Goal: Task Accomplishment & Management: Manage account settings

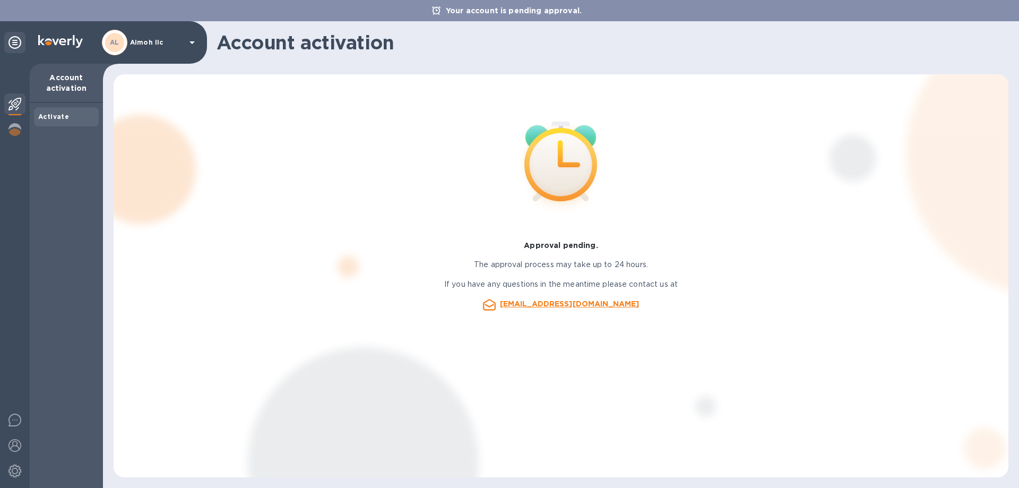
click at [192, 44] on icon at bounding box center [192, 42] width 5 height 3
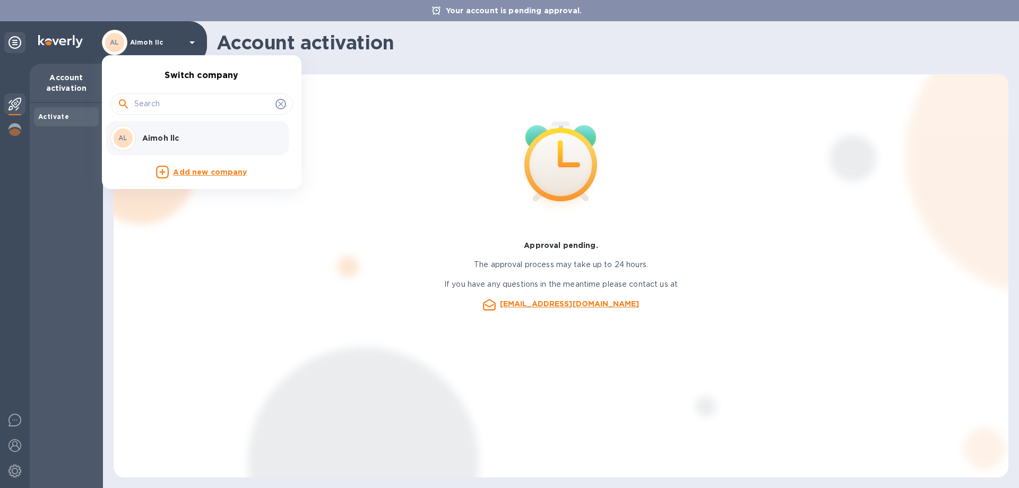
click at [112, 40] on div at bounding box center [509, 244] width 1019 height 488
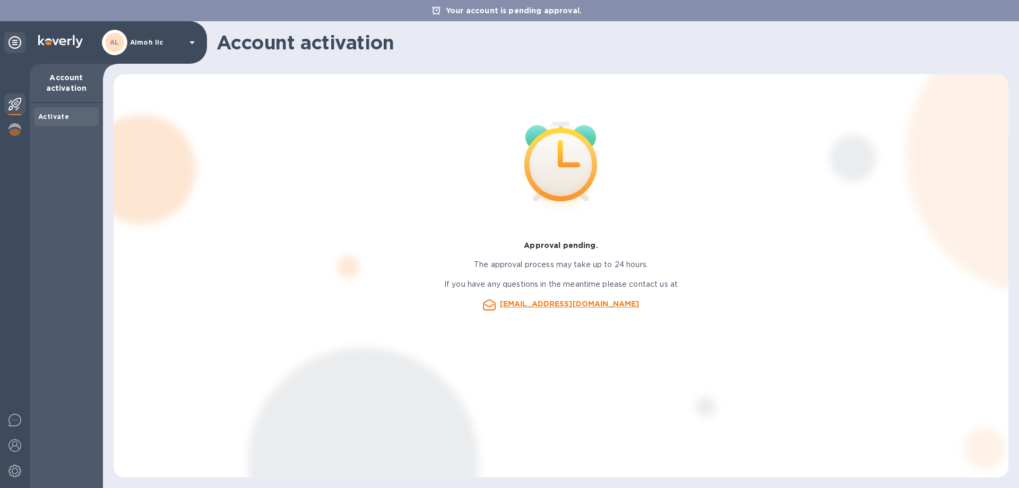
click at [113, 44] on b "AL" at bounding box center [115, 42] width 10 height 8
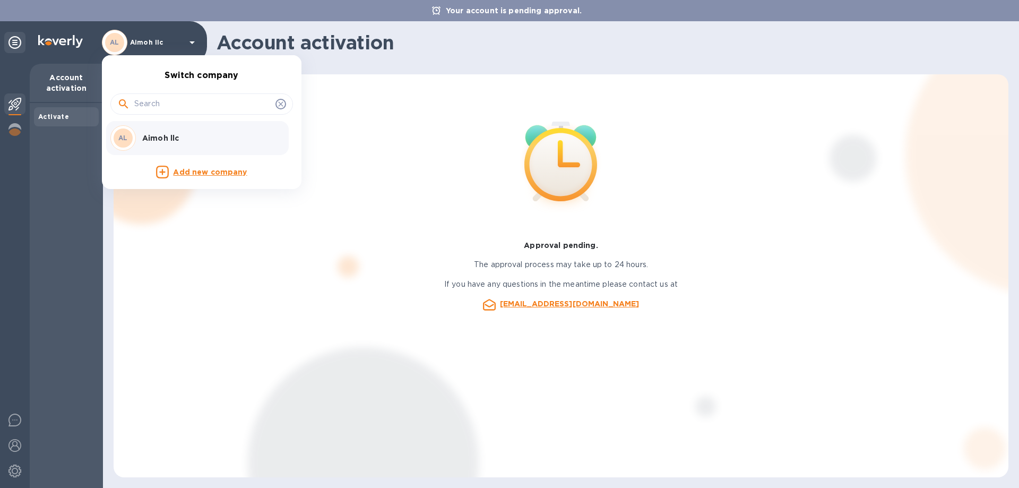
click at [209, 360] on div at bounding box center [509, 244] width 1019 height 488
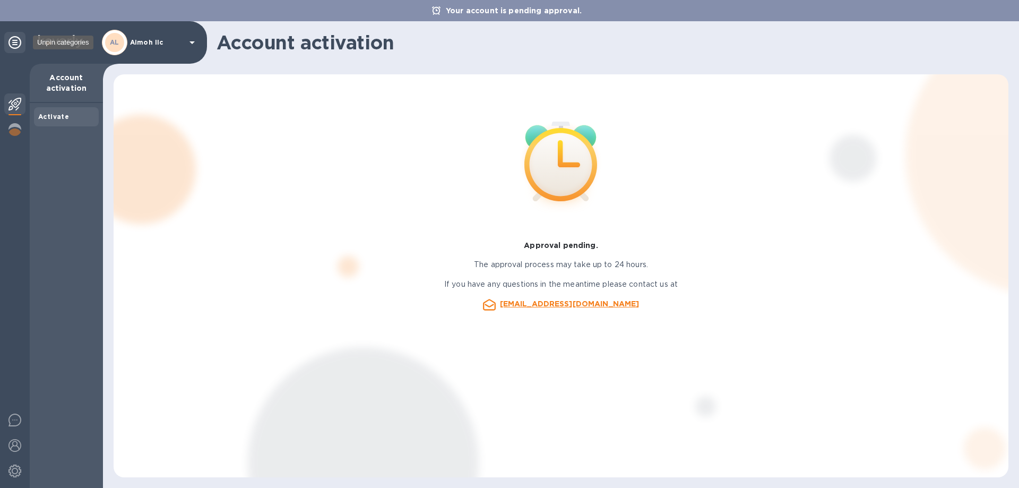
click at [10, 40] on icon at bounding box center [14, 42] width 13 height 13
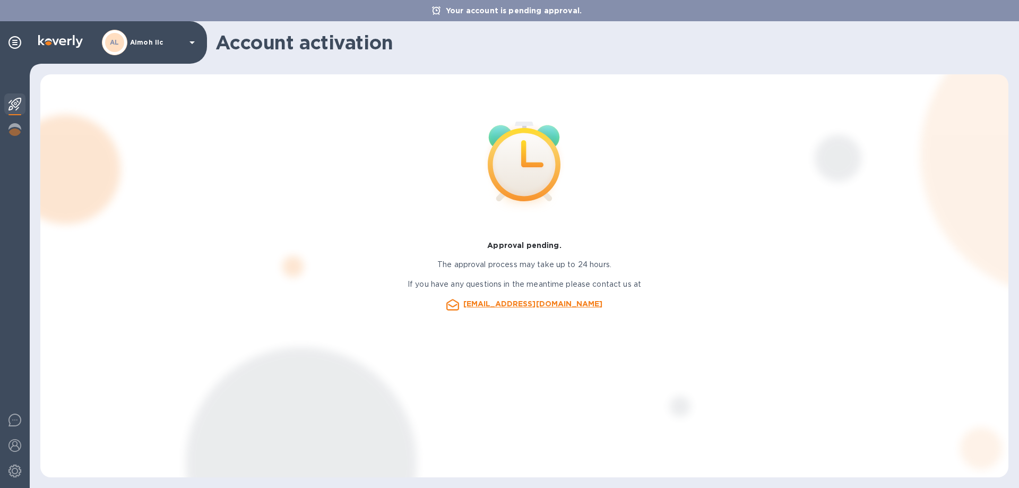
click at [152, 42] on p "Aimoh llc" at bounding box center [156, 42] width 53 height 7
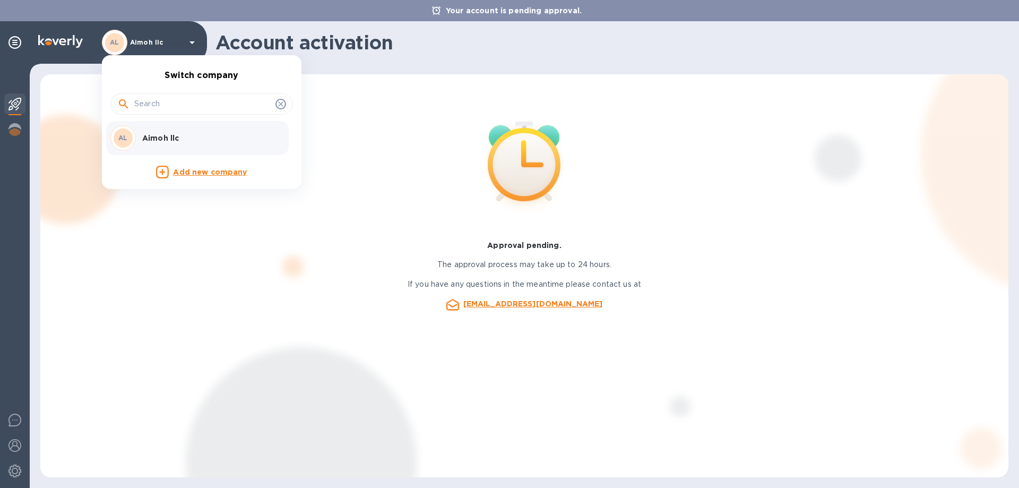
drag, startPoint x: 172, startPoint y: 282, endPoint x: 78, endPoint y: 156, distance: 157.4
click at [172, 283] on div at bounding box center [509, 244] width 1019 height 488
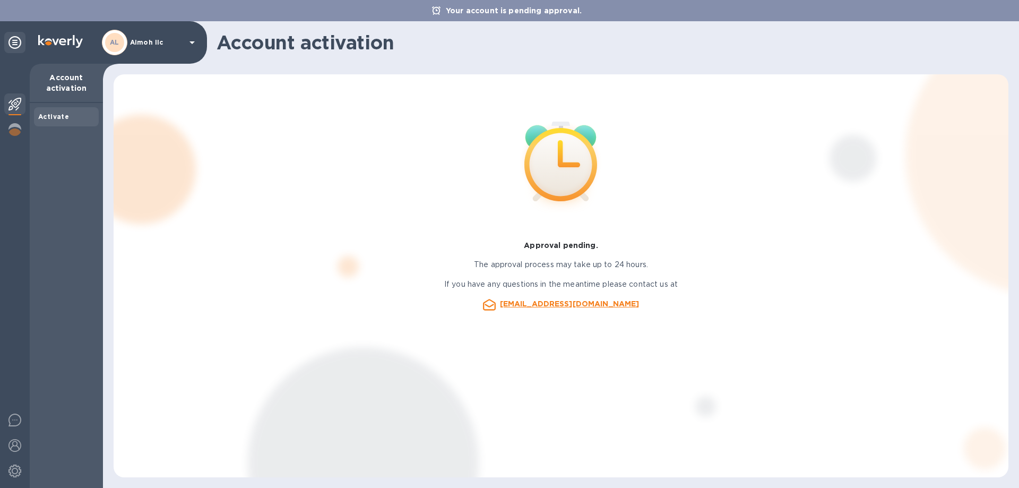
click at [2, 109] on div at bounding box center [15, 276] width 30 height 424
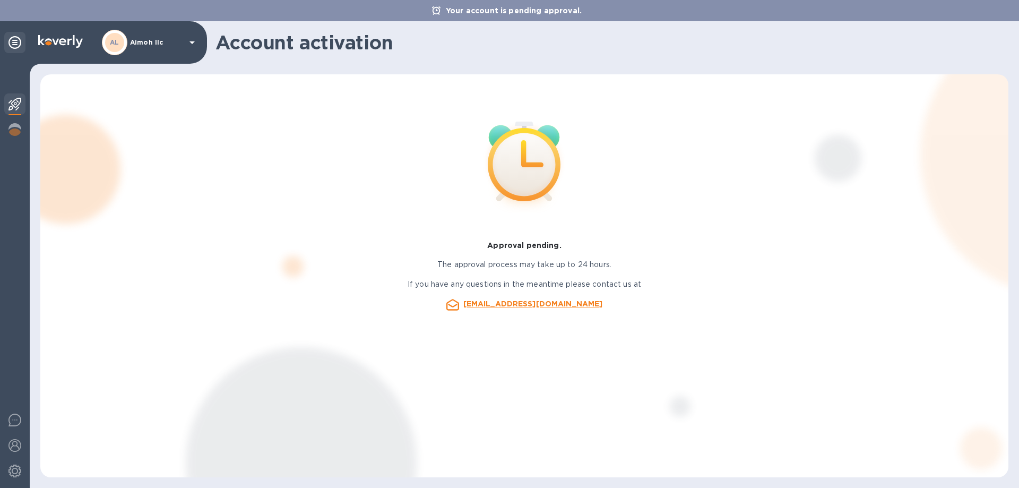
click at [14, 36] on div at bounding box center [14, 42] width 21 height 21
click at [184, 43] on div "AL Aimoh llc" at bounding box center [150, 42] width 97 height 25
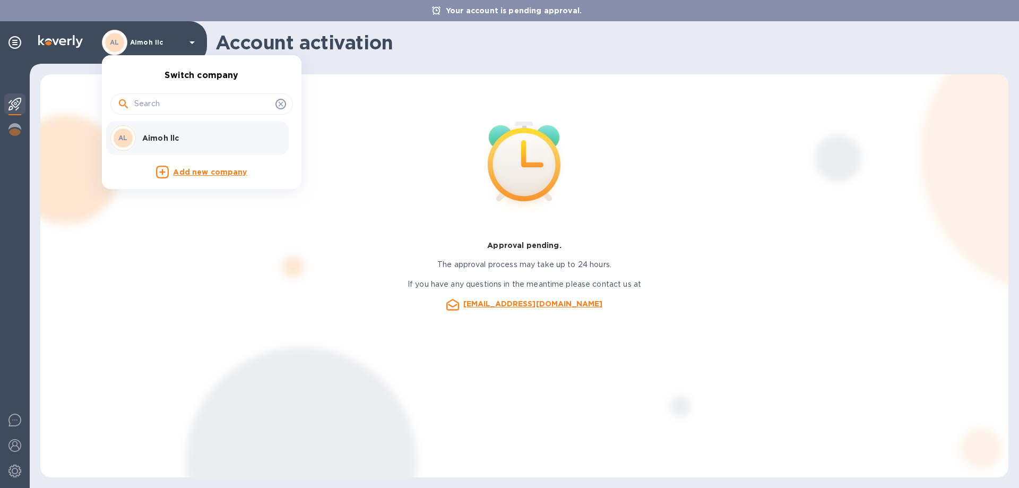
click at [110, 33] on div at bounding box center [509, 244] width 1019 height 488
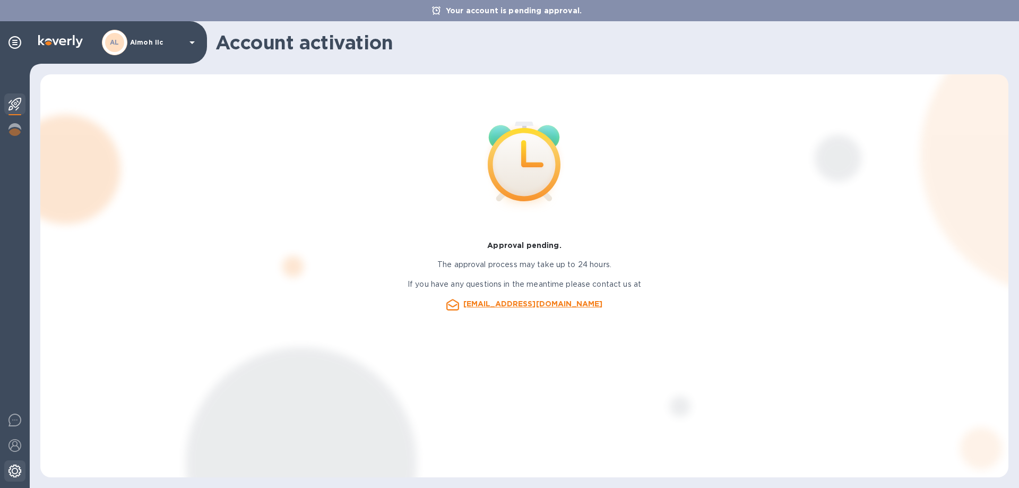
click at [22, 468] on div at bounding box center [14, 471] width 21 height 23
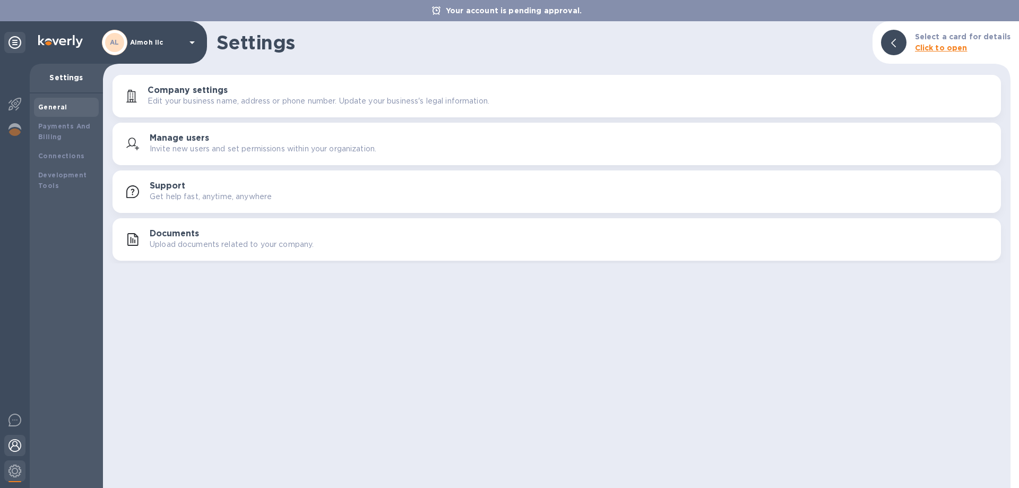
click at [12, 446] on img at bounding box center [14, 445] width 13 height 13
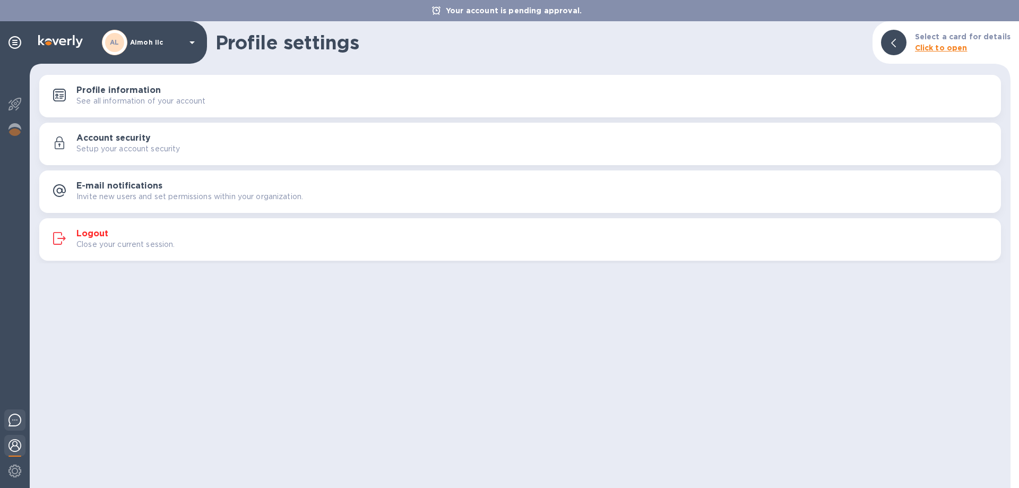
click at [13, 419] on img at bounding box center [14, 420] width 13 height 13
click at [499, 351] on div "Profile settings Select a card for details Click to open Profile information Se…" at bounding box center [520, 254] width 981 height 467
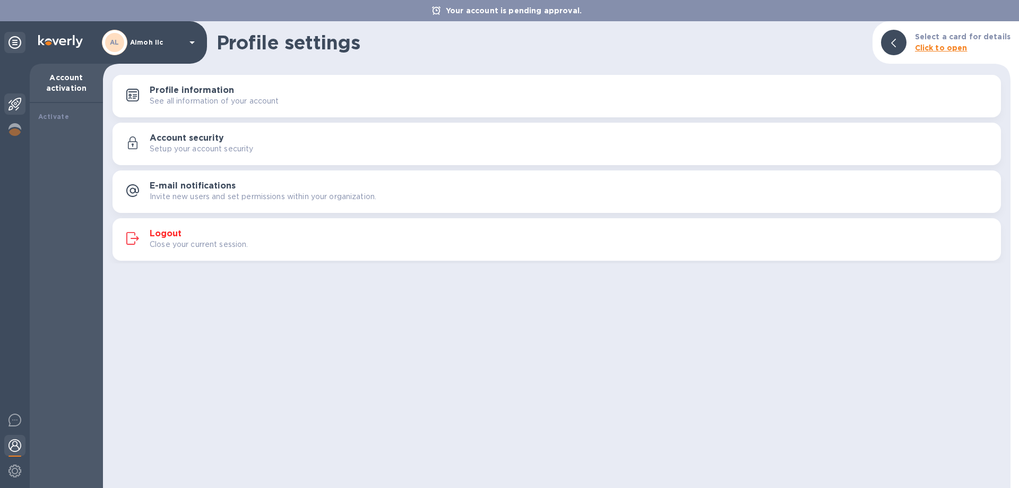
click at [12, 99] on img at bounding box center [14, 104] width 13 height 13
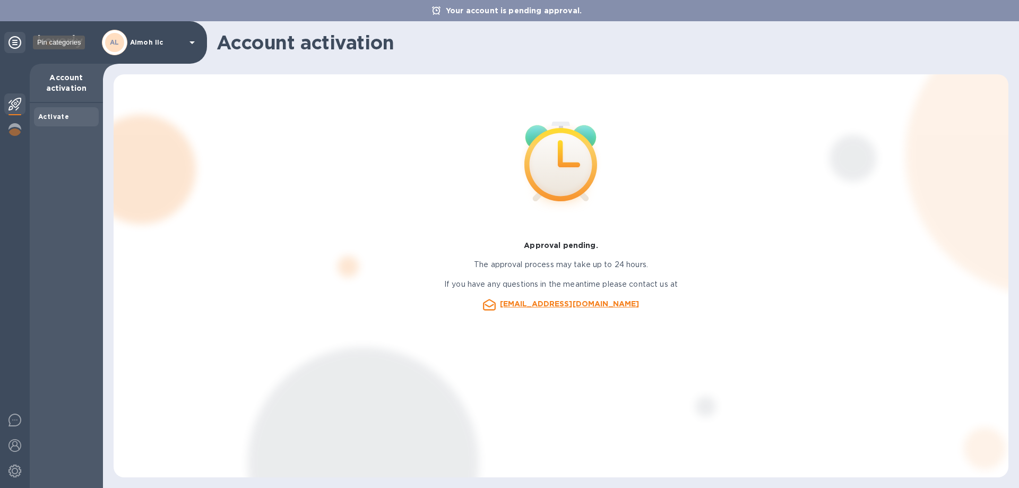
click at [19, 40] on icon at bounding box center [14, 42] width 13 height 13
click at [592, 329] on div "Approval pending. The approval process may take up to 24 hours. If you have any…" at bounding box center [560, 275] width 865 height 373
